Goal: Task Accomplishment & Management: Manage account settings

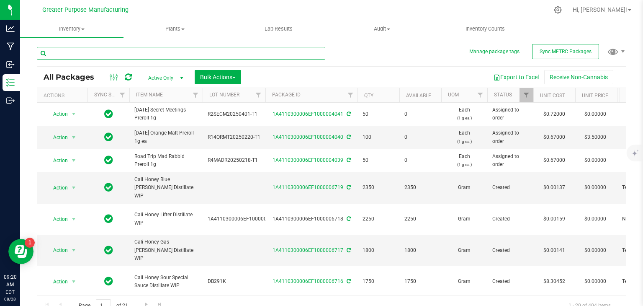
click at [152, 51] on input "text" at bounding box center [181, 53] width 289 height 13
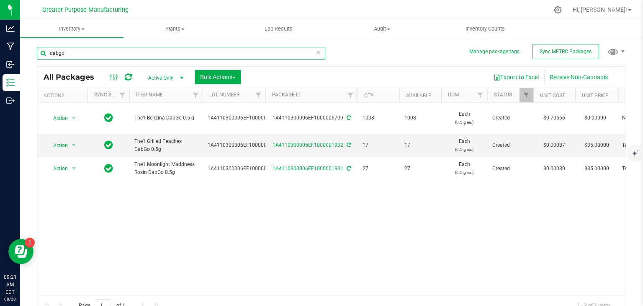
drag, startPoint x: 96, startPoint y: 52, endPoint x: 48, endPoint y: 55, distance: 47.4
click at [48, 55] on input "dabgo" at bounding box center [181, 53] width 289 height 13
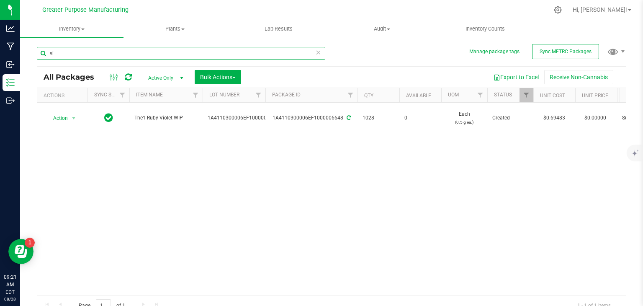
type input "v"
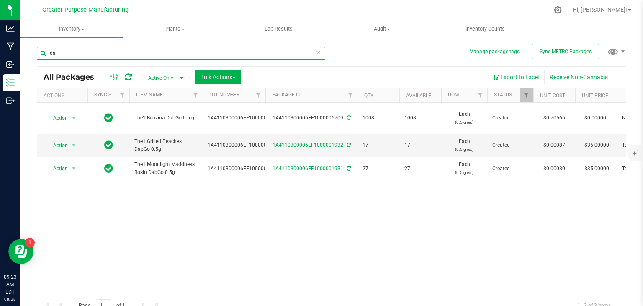
type input "d"
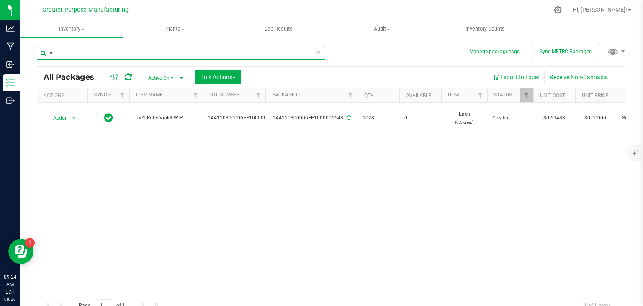
type input "v"
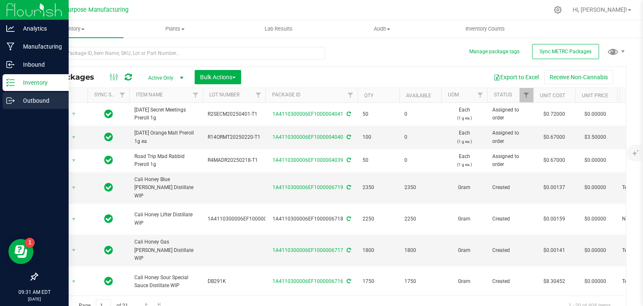
click at [10, 106] on div "Outbound" at bounding box center [36, 100] width 66 height 17
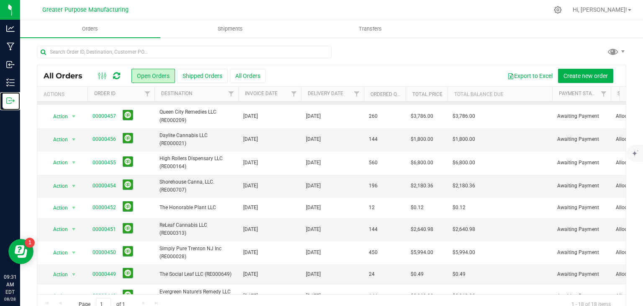
scroll to position [87, 0]
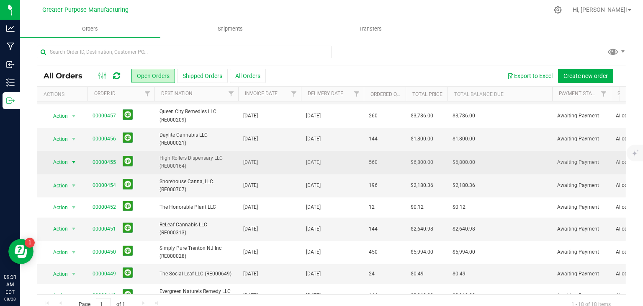
click at [66, 161] on span "Action" at bounding box center [57, 162] width 23 height 12
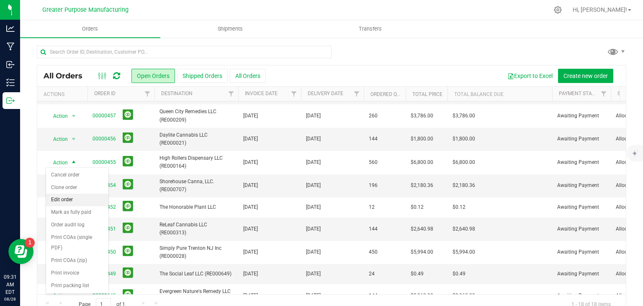
click at [69, 196] on li "Edit order" at bounding box center [77, 200] width 62 height 13
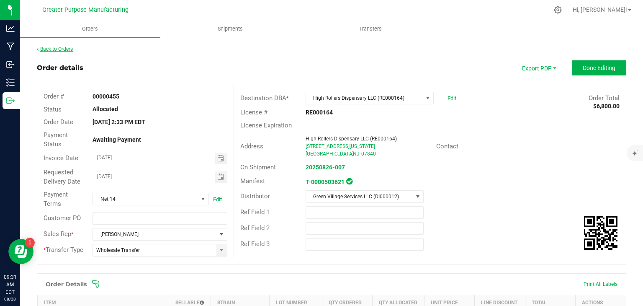
click at [57, 51] on link "Back to Orders" at bounding box center [55, 49] width 36 height 6
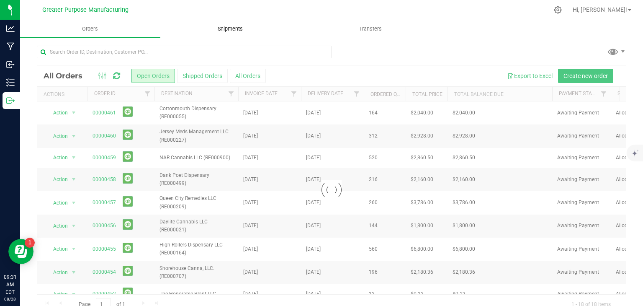
click at [226, 28] on span "Shipments" at bounding box center [231, 29] width 48 height 8
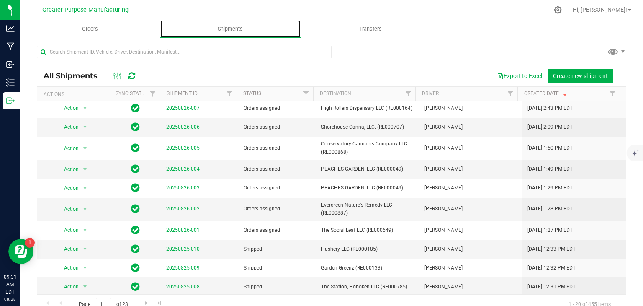
scroll to position [195, 0]
click at [85, 168] on span "select" at bounding box center [85, 169] width 7 height 7
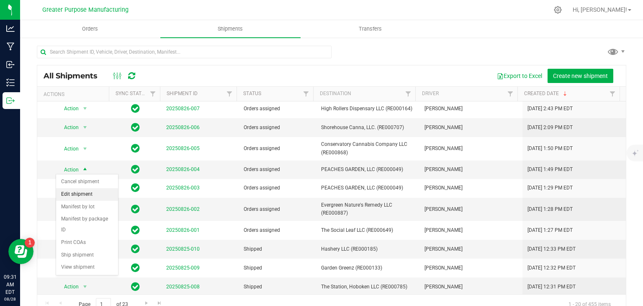
click at [70, 197] on li "Edit shipment" at bounding box center [87, 194] width 62 height 13
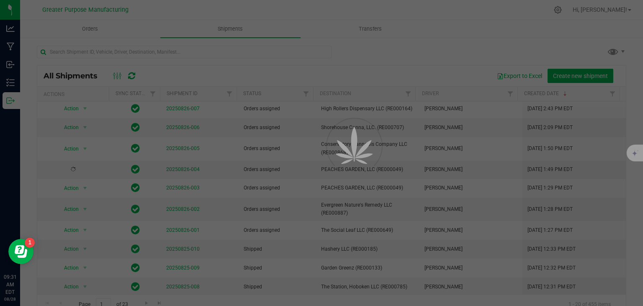
scroll to position [194, 0]
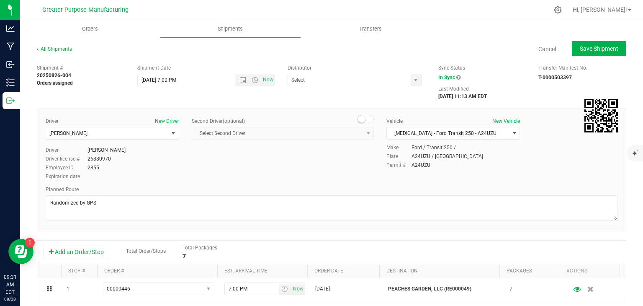
type input "Green Village Services LLC (DI000012)"
click at [62, 47] on link "All Shipments" at bounding box center [54, 49] width 35 height 6
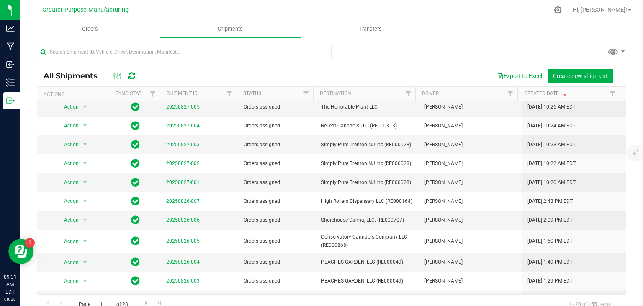
scroll to position [139, 0]
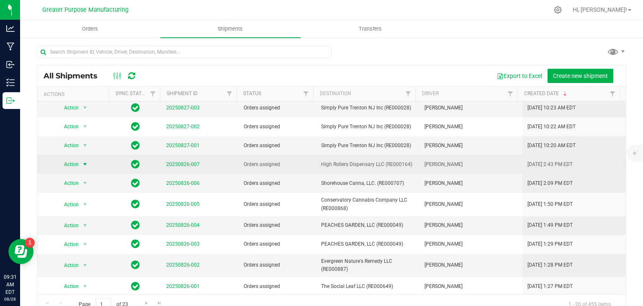
click at [80, 162] on span "select" at bounding box center [85, 164] width 10 height 12
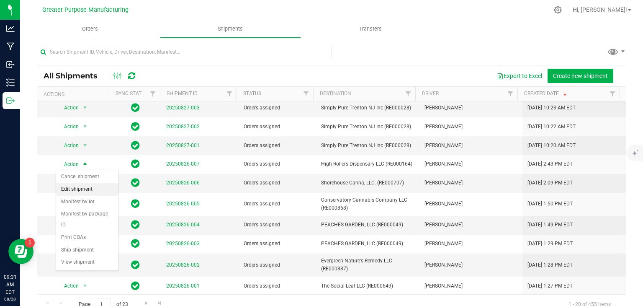
click at [82, 190] on li "Edit shipment" at bounding box center [87, 189] width 62 height 13
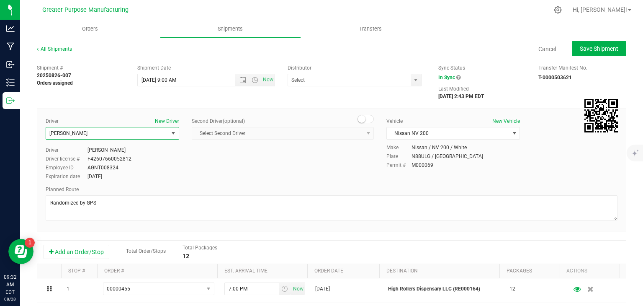
click at [130, 131] on span "[PERSON_NAME]" at bounding box center [107, 133] width 122 height 12
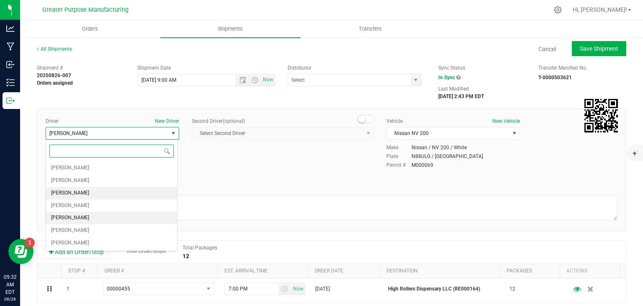
click at [111, 219] on li "[PERSON_NAME]" at bounding box center [111, 218] width 131 height 13
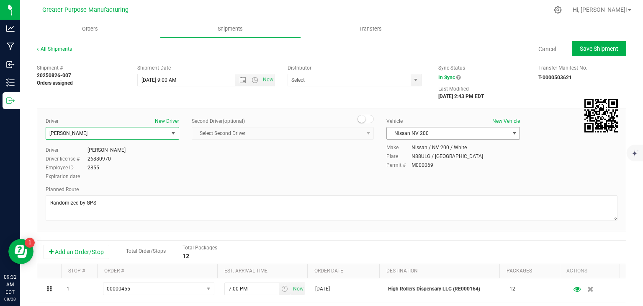
click at [405, 135] on span "Nissan NV 200" at bounding box center [448, 133] width 122 height 12
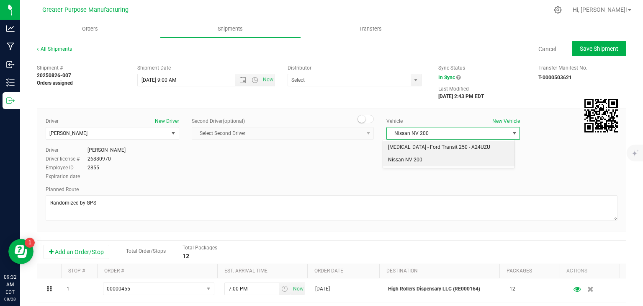
click at [409, 148] on li "[MEDICAL_DATA] - Ford Transit 250 - A24UZU" at bounding box center [448, 147] width 131 height 13
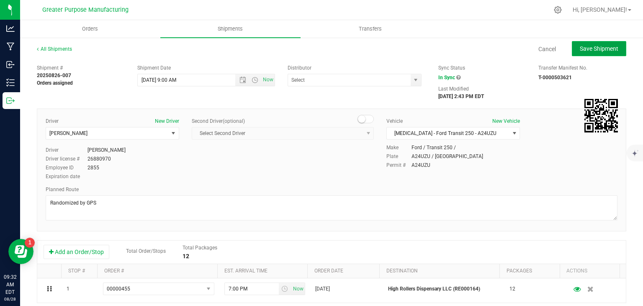
click at [578, 53] on button "Save Shipment" at bounding box center [599, 48] width 54 height 15
type input "[DATE] 1:00 PM"
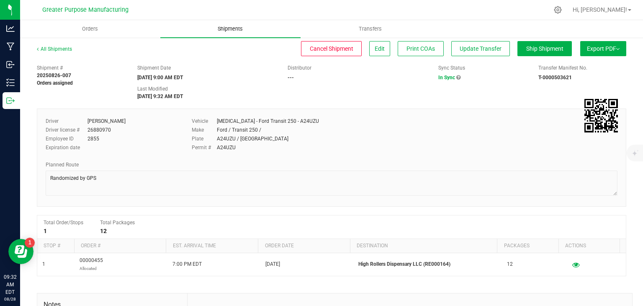
click at [231, 26] on span "Shipments" at bounding box center [231, 29] width 48 height 8
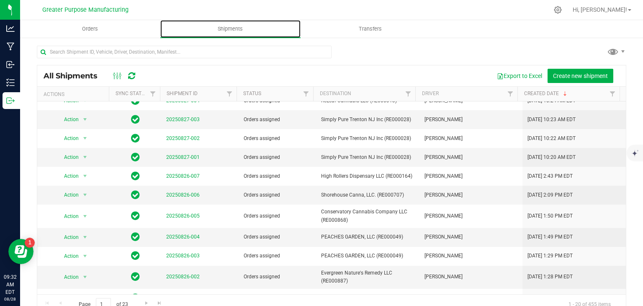
scroll to position [127, 0]
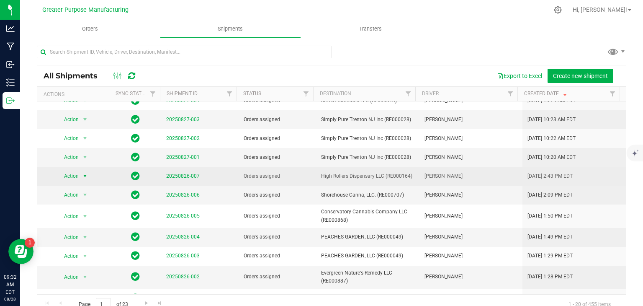
click at [82, 174] on span "select" at bounding box center [85, 176] width 7 height 7
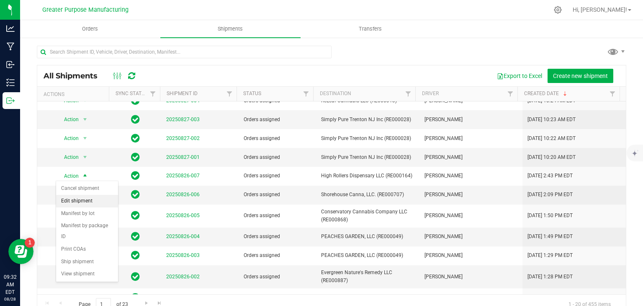
click at [75, 204] on li "Edit shipment" at bounding box center [87, 201] width 62 height 13
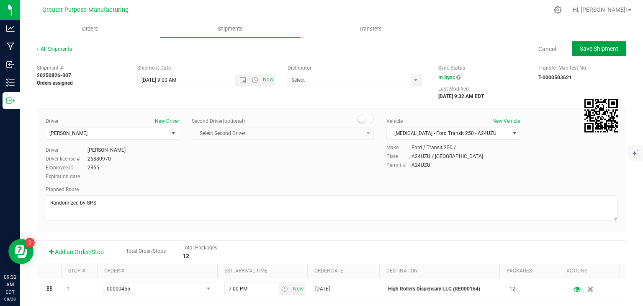
click at [594, 48] on span "Save Shipment" at bounding box center [599, 48] width 39 height 7
type input "[DATE] 1:00 PM"
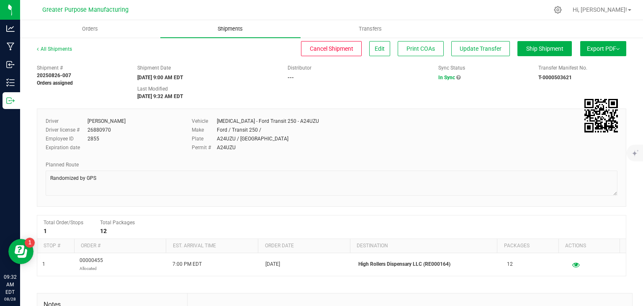
click at [222, 35] on uib-tab-heading "Shipments" at bounding box center [230, 29] width 140 height 18
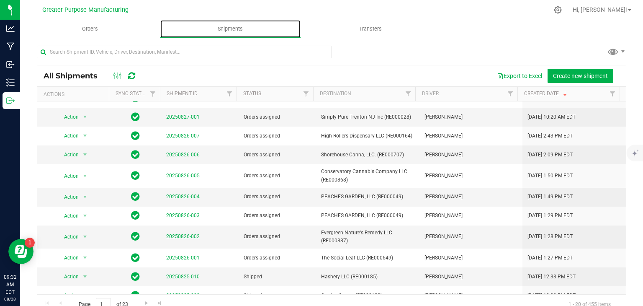
scroll to position [173, 0]
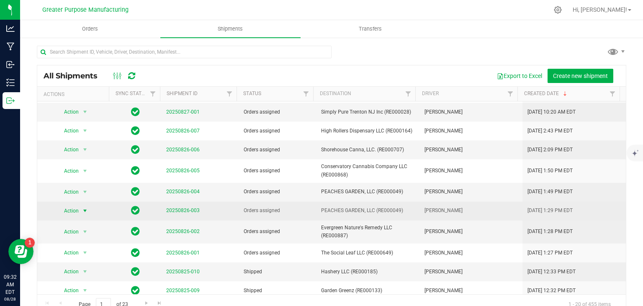
click at [82, 211] on span "select" at bounding box center [85, 210] width 7 height 7
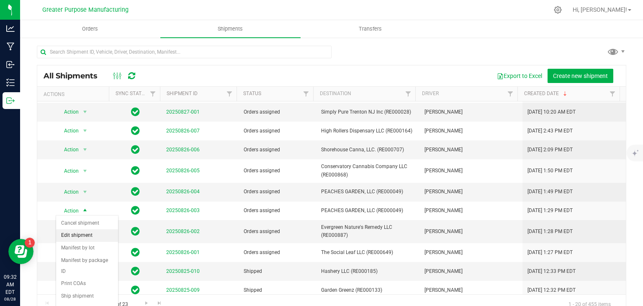
click at [84, 237] on li "Edit shipment" at bounding box center [87, 235] width 62 height 13
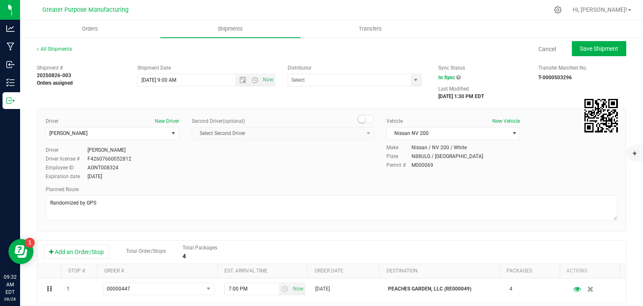
type input "Greater Purpose Distribution"
click at [158, 132] on span "[PERSON_NAME]" at bounding box center [107, 133] width 122 height 12
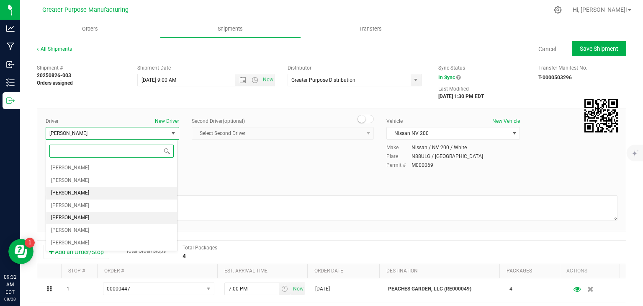
click at [80, 217] on span "[PERSON_NAME]" at bounding box center [70, 217] width 38 height 11
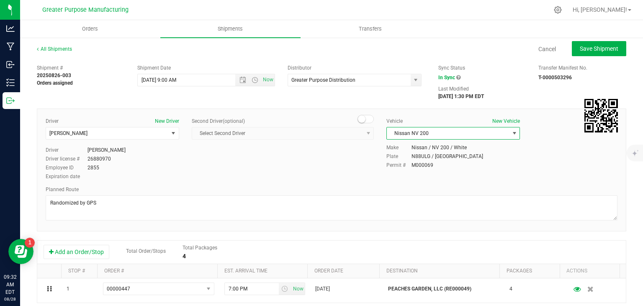
click at [442, 138] on span "Nissan NV 200" at bounding box center [448, 133] width 122 height 12
click at [436, 150] on li "[MEDICAL_DATA] - Ford Transit 250 - A24UZU" at bounding box center [448, 147] width 131 height 13
click at [602, 55] on button "Save Shipment" at bounding box center [599, 48] width 54 height 15
type input "[DATE] 1:00 PM"
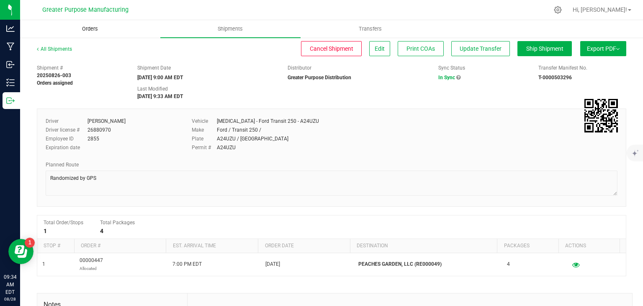
click at [81, 31] on span "Orders" at bounding box center [90, 29] width 39 height 8
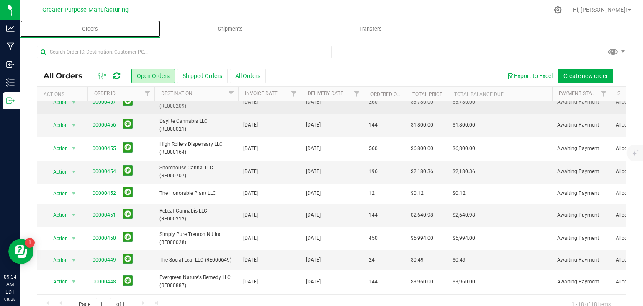
scroll to position [101, 0]
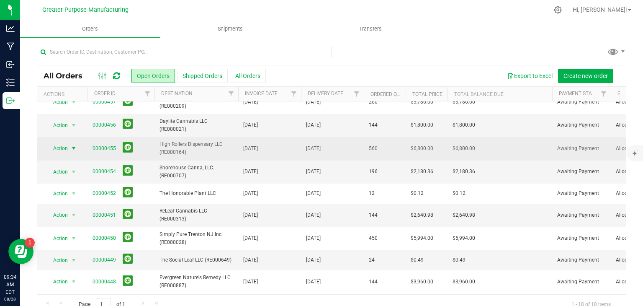
click at [71, 145] on span "select" at bounding box center [73, 148] width 7 height 7
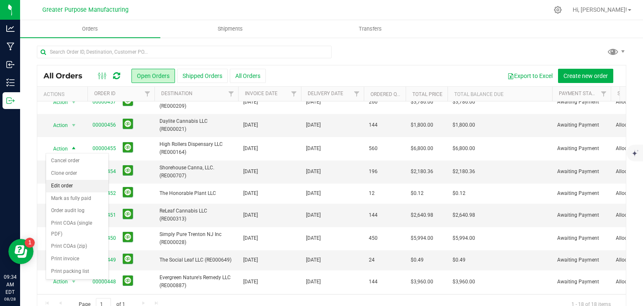
click at [74, 190] on li "Edit order" at bounding box center [77, 186] width 62 height 13
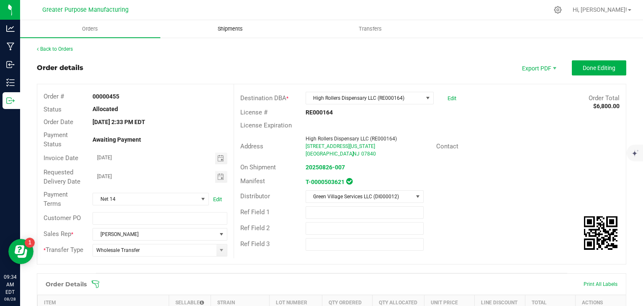
click at [235, 22] on uib-tab-heading "Shipments" at bounding box center [231, 29] width 140 height 17
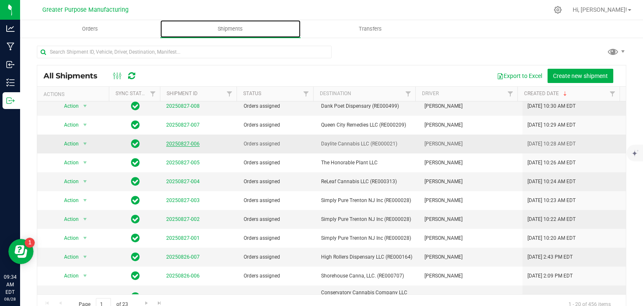
scroll to position [107, 0]
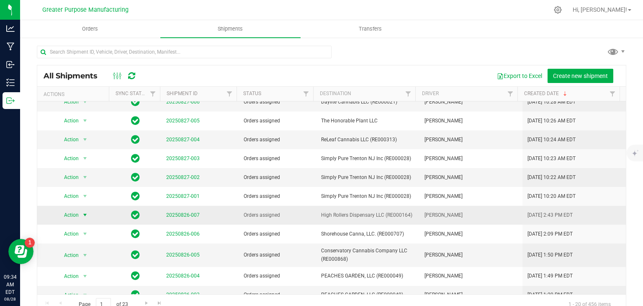
click at [83, 212] on span "select" at bounding box center [85, 215] width 7 height 7
click at [78, 140] on li "Edit shipment" at bounding box center [87, 139] width 62 height 13
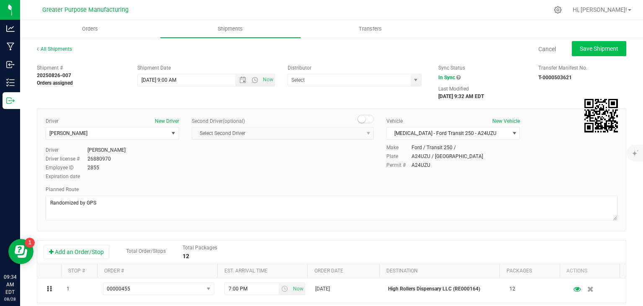
scroll to position [16, 0]
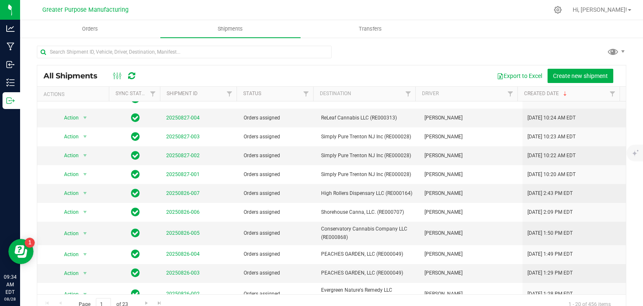
scroll to position [161, 0]
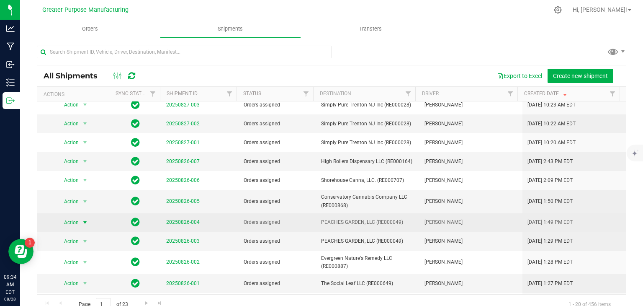
click at [83, 220] on span "select" at bounding box center [85, 222] width 7 height 7
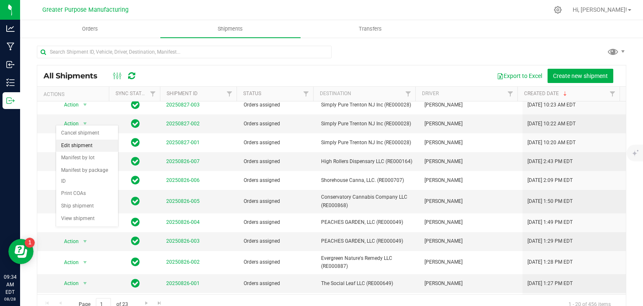
click at [82, 145] on li "Edit shipment" at bounding box center [87, 146] width 62 height 13
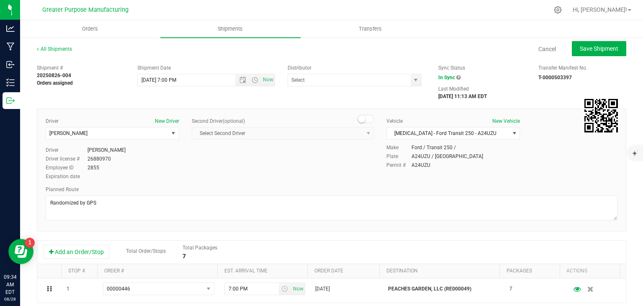
type input "Green Village Services LLC (DI000012)"
click at [65, 48] on link "All Shipments" at bounding box center [54, 49] width 35 height 6
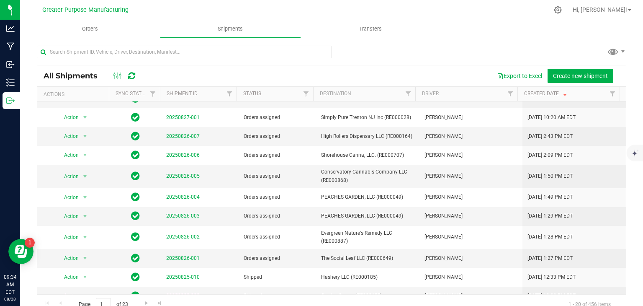
scroll to position [189, 0]
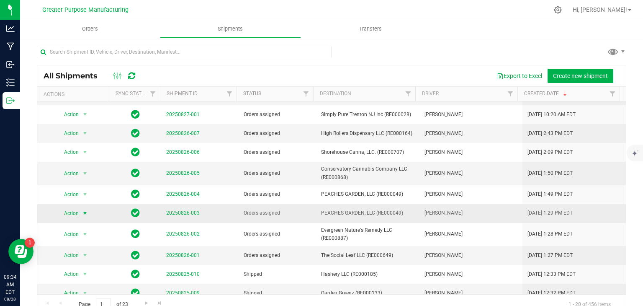
click at [80, 214] on span "select" at bounding box center [85, 213] width 10 height 12
click at [81, 135] on li "Edit shipment" at bounding box center [87, 136] width 62 height 13
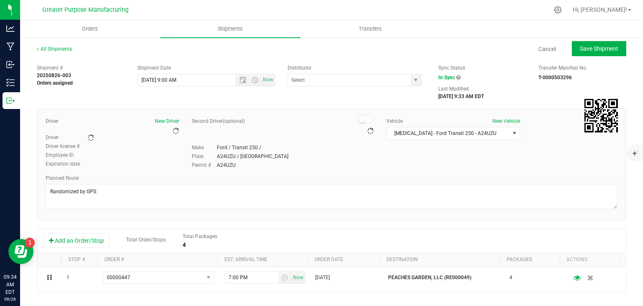
type input "Greater Purpose Distribution"
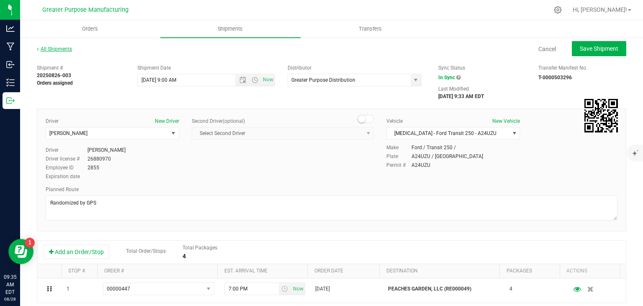
click at [49, 47] on link "All Shipments" at bounding box center [54, 49] width 35 height 6
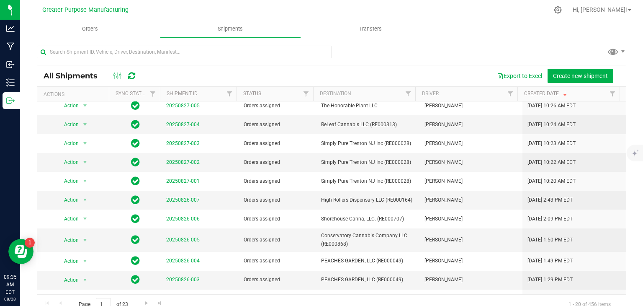
scroll to position [122, 0]
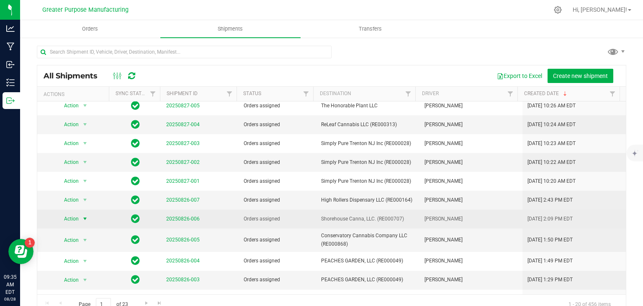
click at [82, 217] on span "select" at bounding box center [85, 218] width 7 height 7
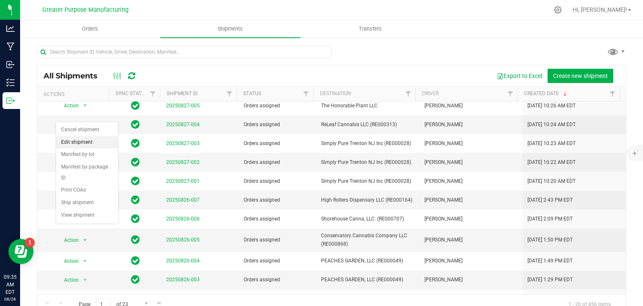
click at [80, 140] on li "Edit shipment" at bounding box center [87, 142] width 62 height 13
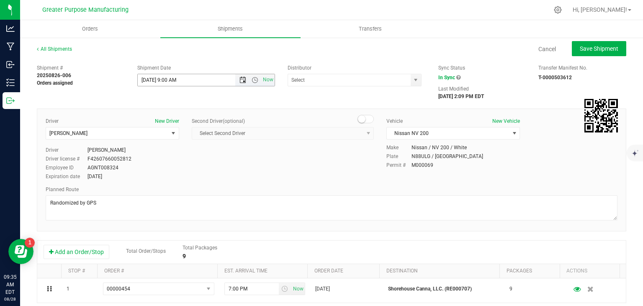
click at [242, 83] on span "Open the date view" at bounding box center [243, 80] width 7 height 7
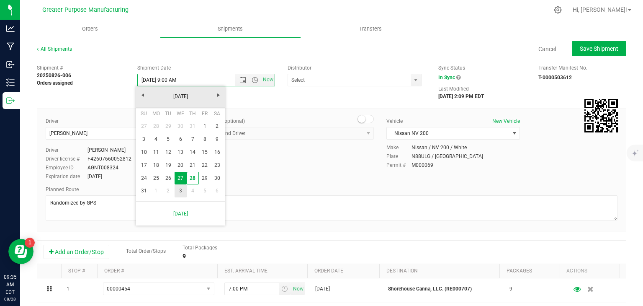
click at [181, 189] on link "3" at bounding box center [181, 190] width 12 height 13
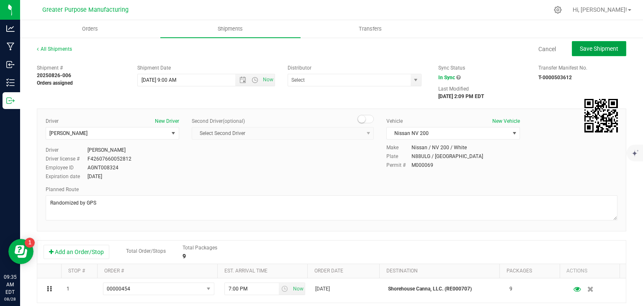
click at [580, 49] on span "Save Shipment" at bounding box center [599, 48] width 39 height 7
type input "[DATE] 1:00 PM"
